Goal: Task Accomplishment & Management: Manage account settings

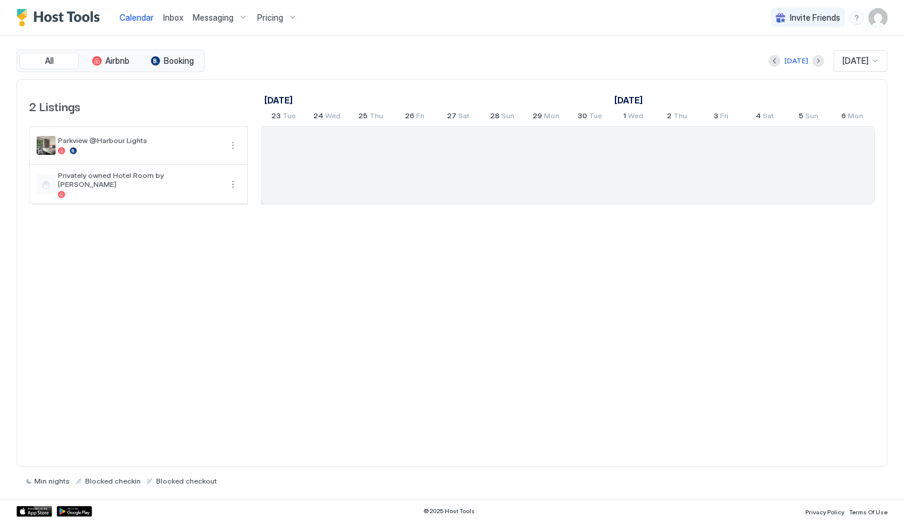
scroll to position [0, 657]
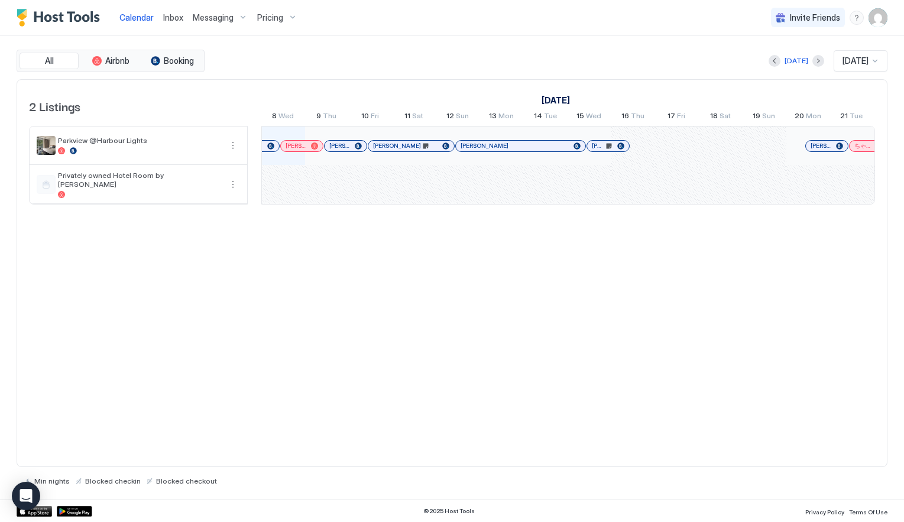
click at [279, 15] on span "Pricing" at bounding box center [270, 17] width 26 height 11
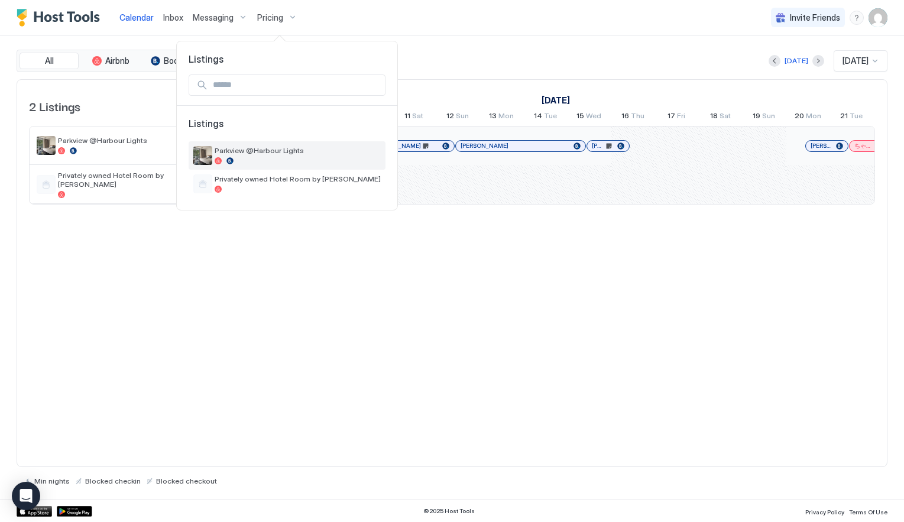
click at [258, 152] on span "Parkview @Harbour Lights" at bounding box center [298, 150] width 166 height 9
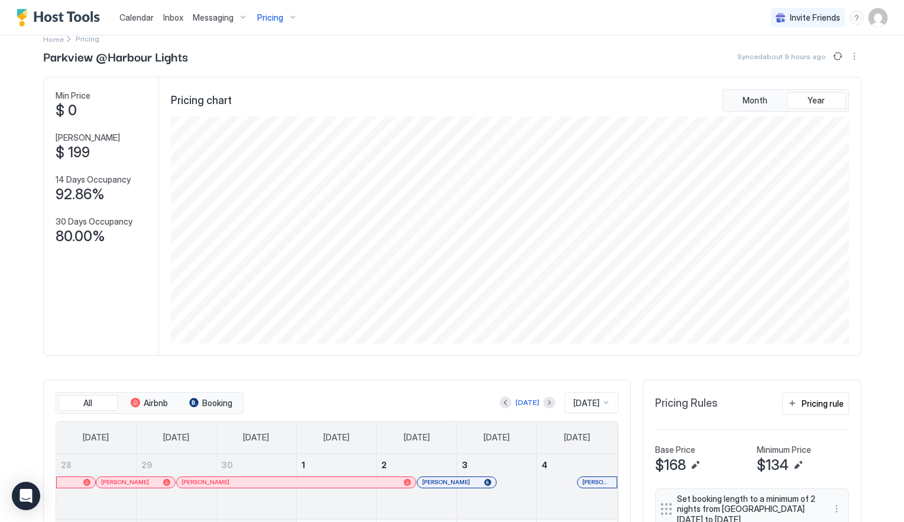
scroll to position [23, 0]
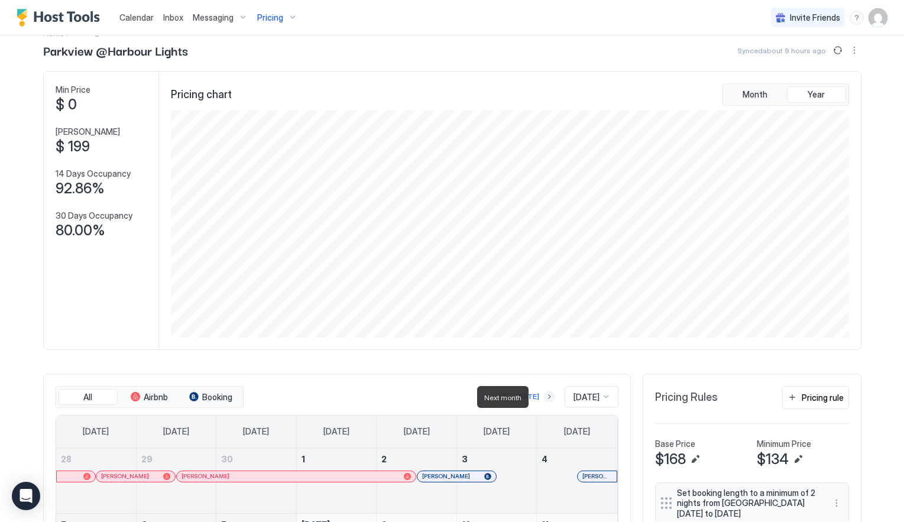
click at [544, 397] on button "Next month" at bounding box center [550, 397] width 12 height 12
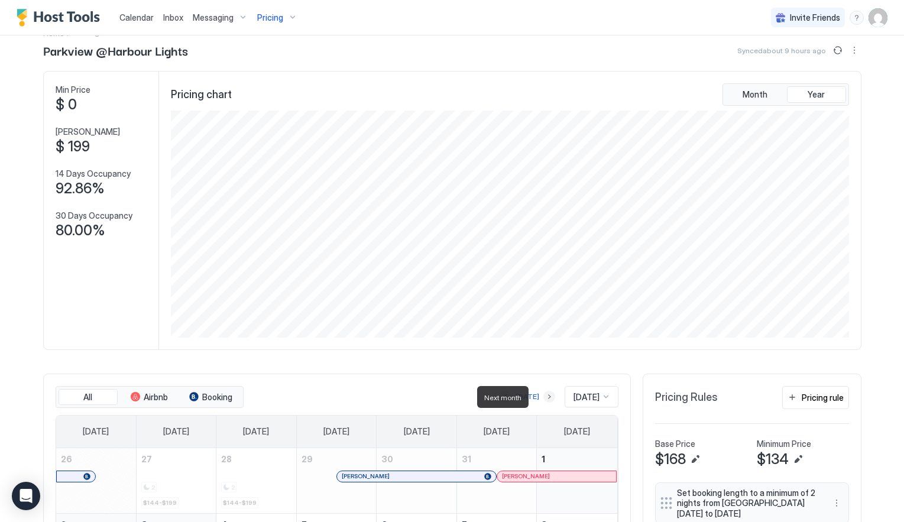
click at [544, 397] on button "Next month" at bounding box center [550, 397] width 12 height 12
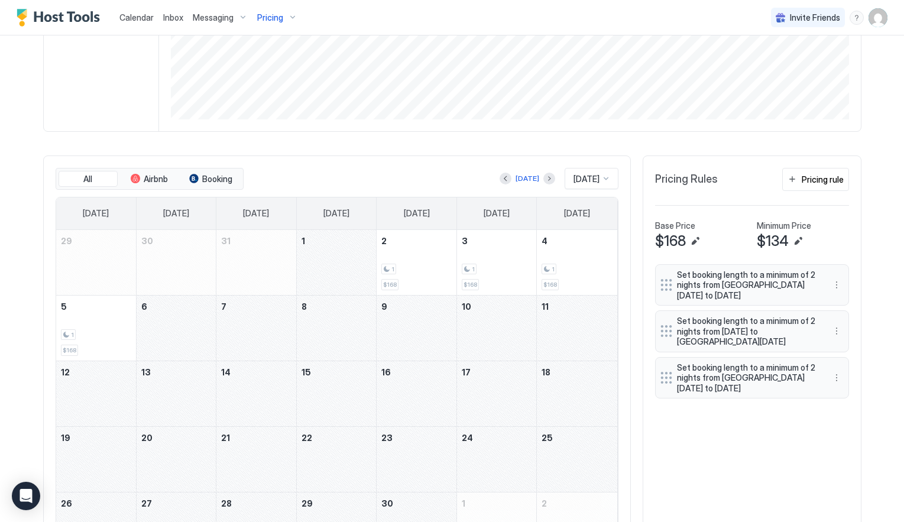
scroll to position [265, 0]
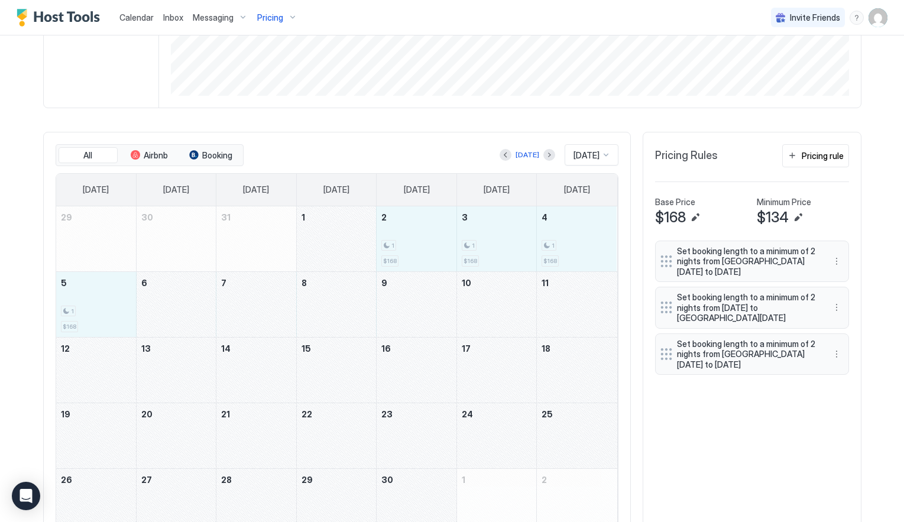
drag, startPoint x: 328, startPoint y: 224, endPoint x: 399, endPoint y: 327, distance: 124.7
click at [399, 327] on tbody "29 30 31 1 2 1 $168 3 1 $168 4 1 $168 5 1 $168 6 7 8 9 10 11 12 13 14 15 16 17 …" at bounding box center [336, 370] width 561 height 328
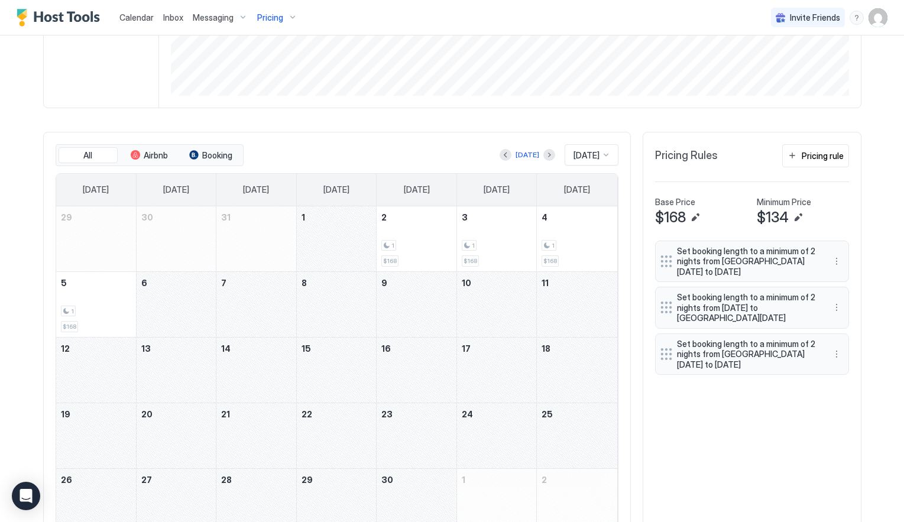
click at [323, 236] on div "April 1, 2026" at bounding box center [337, 238] width 80 height 65
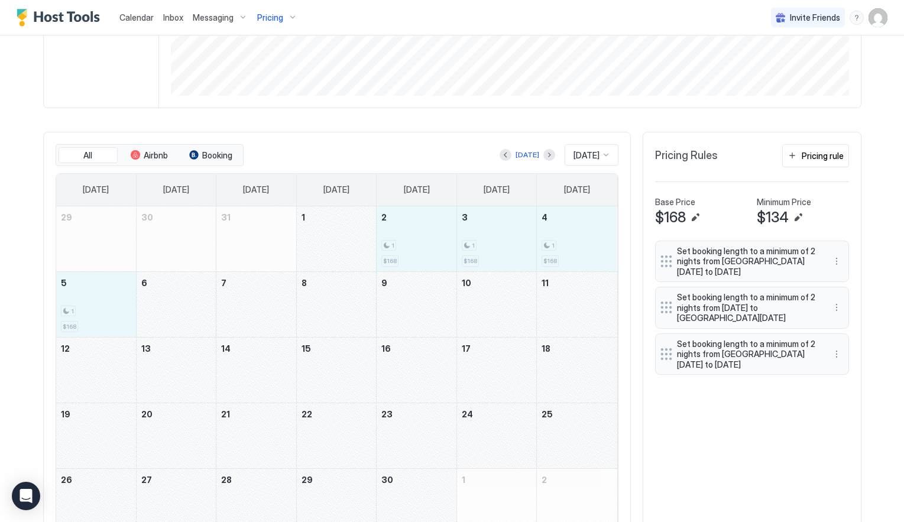
drag, startPoint x: 327, startPoint y: 234, endPoint x: 379, endPoint y: 309, distance: 91.9
click at [379, 309] on tbody "29 30 31 1 2 1 $168 3 1 $168 4 1 $168 5 1 $168 6 7 8 9 10 11 12 13 14 15 16 17 …" at bounding box center [336, 370] width 561 height 328
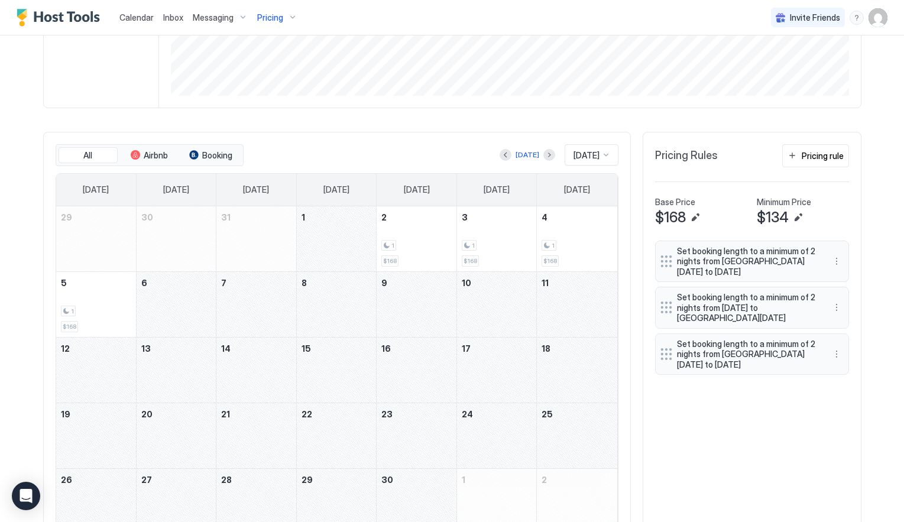
scroll to position [324, 0]
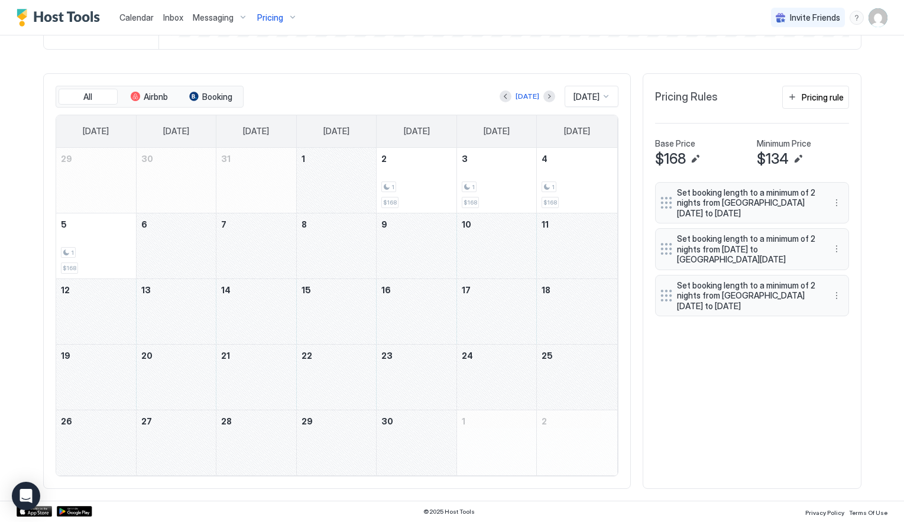
drag, startPoint x: 408, startPoint y: 247, endPoint x: 436, endPoint y: 358, distance: 114.2
click at [436, 358] on tbody "29 30 31 1 2 1 $168 3 1 $168 4 1 $168 5 1 $168 6 7 8 9 10 11 12 13 14 15 16 17 …" at bounding box center [336, 312] width 561 height 328
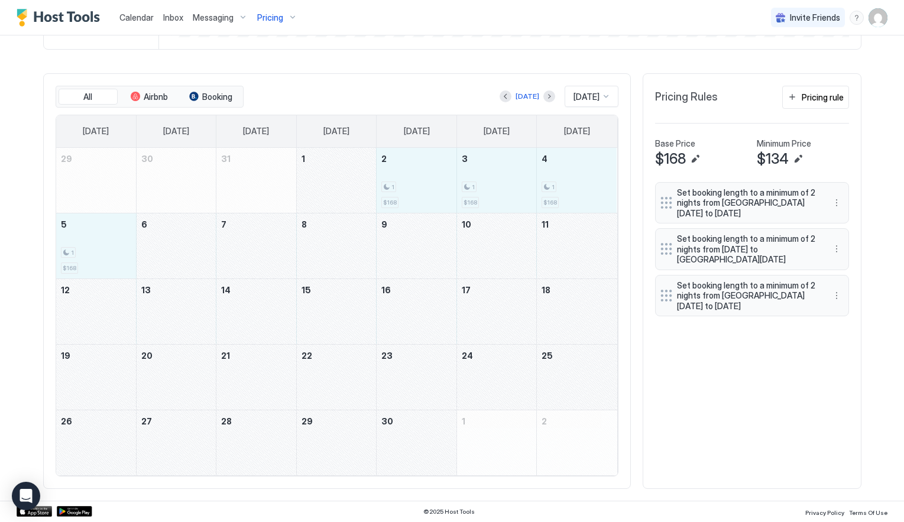
drag, startPoint x: 343, startPoint y: 180, endPoint x: 526, endPoint y: 292, distance: 215.0
click at [526, 292] on tbody "29 30 31 1 2 1 $168 3 1 $168 4 1 $168 5 1 $168 6 7 8 9 10 11 12 13 14 15 16 17 …" at bounding box center [336, 312] width 561 height 328
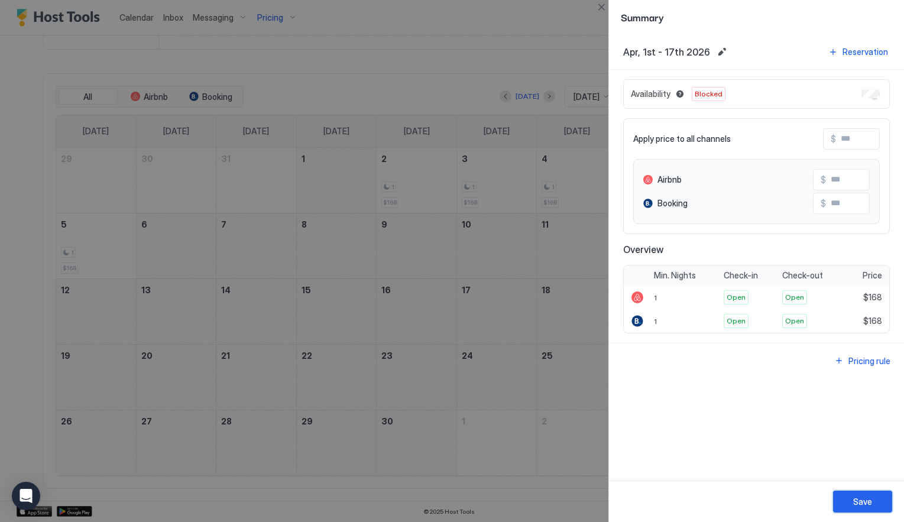
click at [864, 499] on div "Save" at bounding box center [862, 502] width 19 height 12
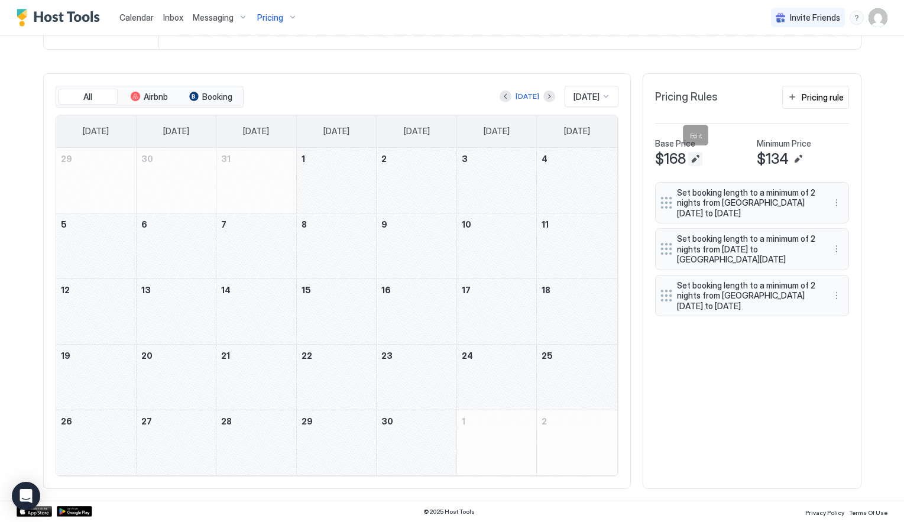
click at [695, 161] on button "Edit" at bounding box center [695, 159] width 14 height 14
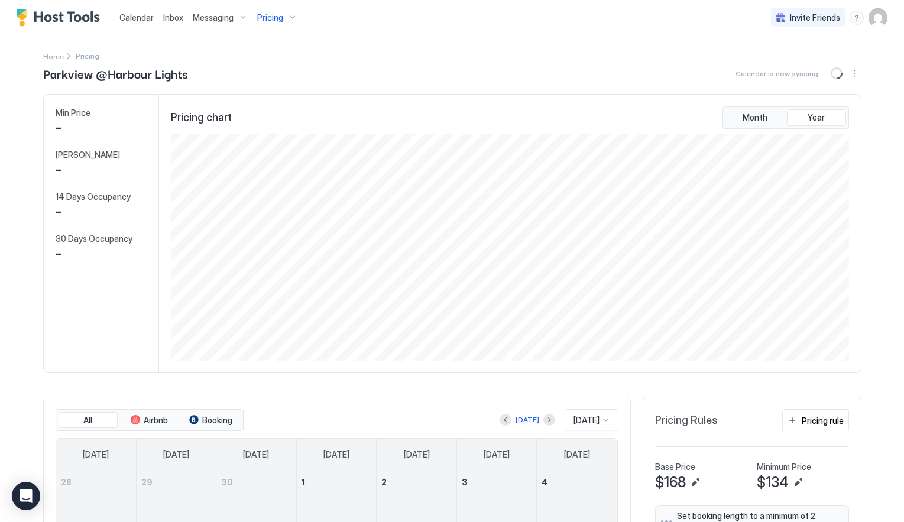
scroll to position [227, 681]
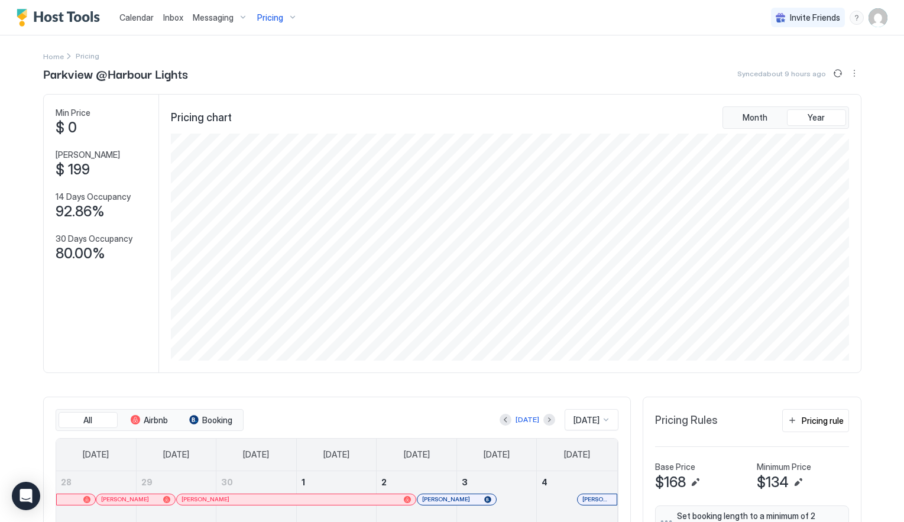
click at [607, 418] on div "[DATE]" at bounding box center [592, 419] width 54 height 21
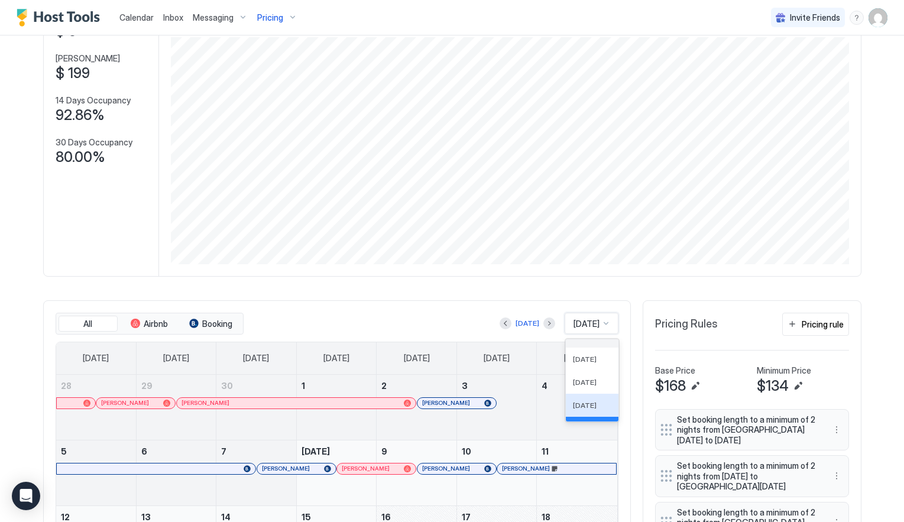
scroll to position [398, 0]
click at [373, 283] on div "Parkview @Harbour Lights Calendar is now syncing... Min Price $ 0 Max Price $ 1…" at bounding box center [452, 348] width 819 height 760
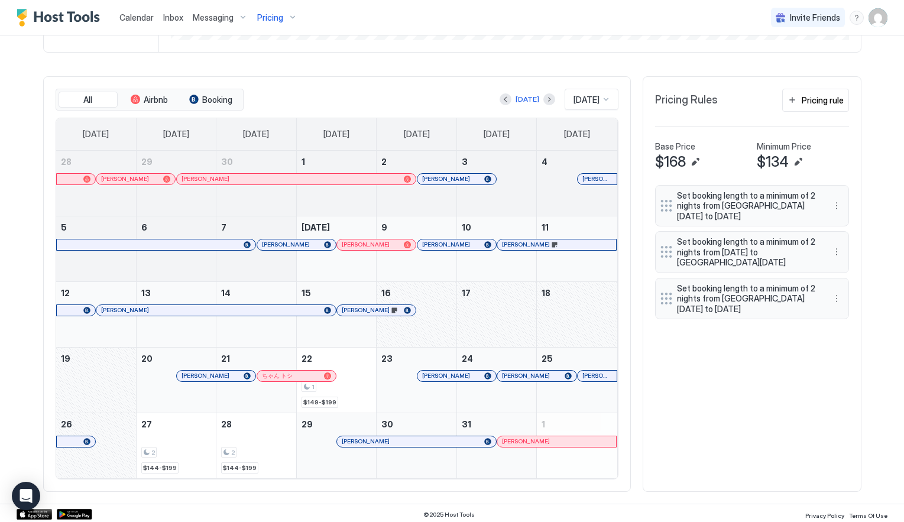
scroll to position [324, 0]
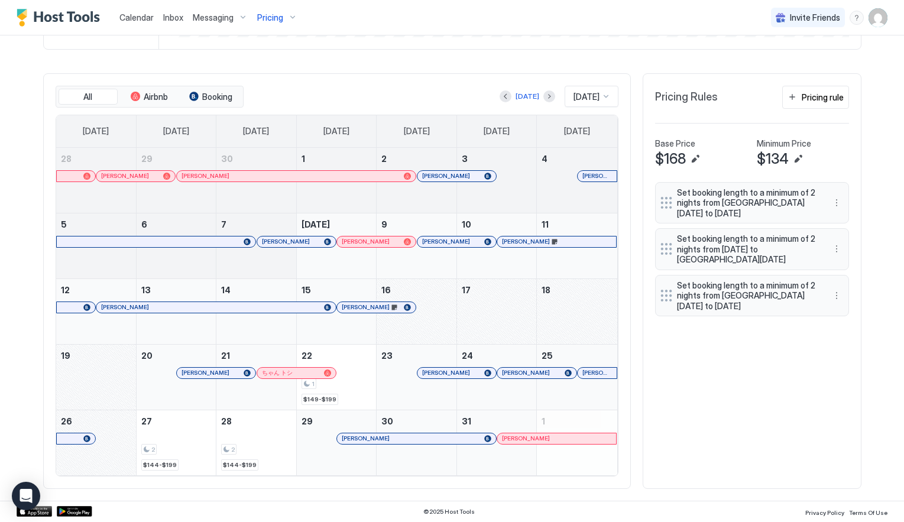
click at [555, 261] on div "October 11, 2025" at bounding box center [577, 246] width 80 height 65
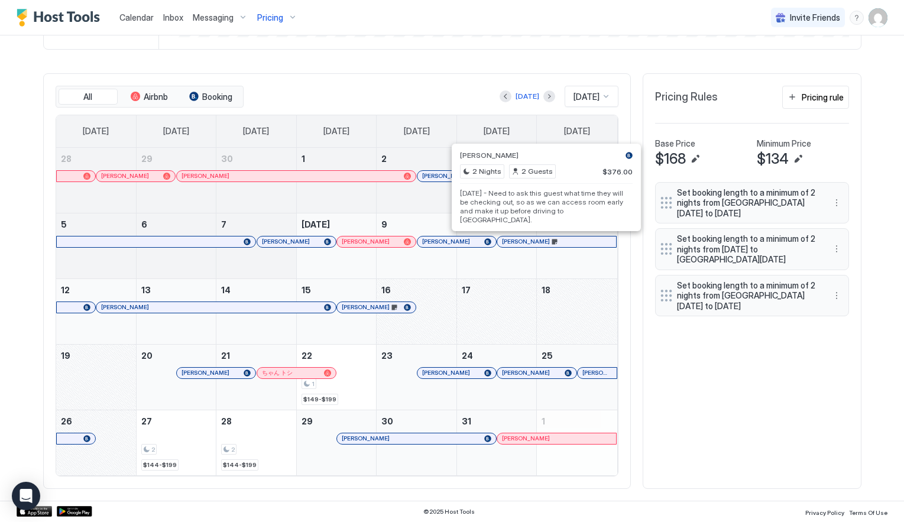
click at [546, 242] on div at bounding box center [546, 241] width 9 height 9
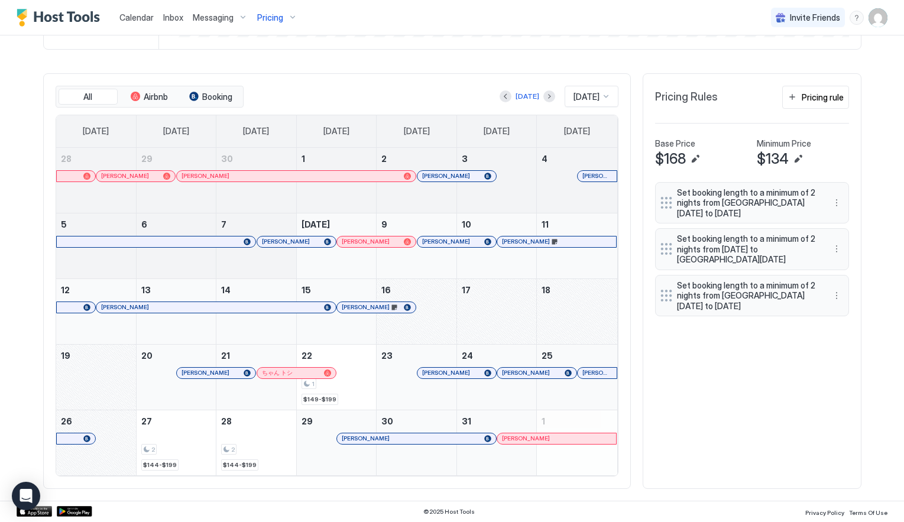
scroll to position [323, 0]
click at [382, 101] on div "[DATE] [DATE]" at bounding box center [432, 96] width 373 height 21
click at [693, 406] on div "All Airbnb Booking [DATE] [DATE] [DATE] [DATE] [DATE] [DATE] [DATE] [DATE] [DAT…" at bounding box center [452, 282] width 819 height 416
click at [347, 55] on div "Parkview @Harbour Lights Synced 13 minutes ago Min Price $ 0 Max Price $ 199 14…" at bounding box center [452, 122] width 819 height 760
